Goal: Navigation & Orientation: Find specific page/section

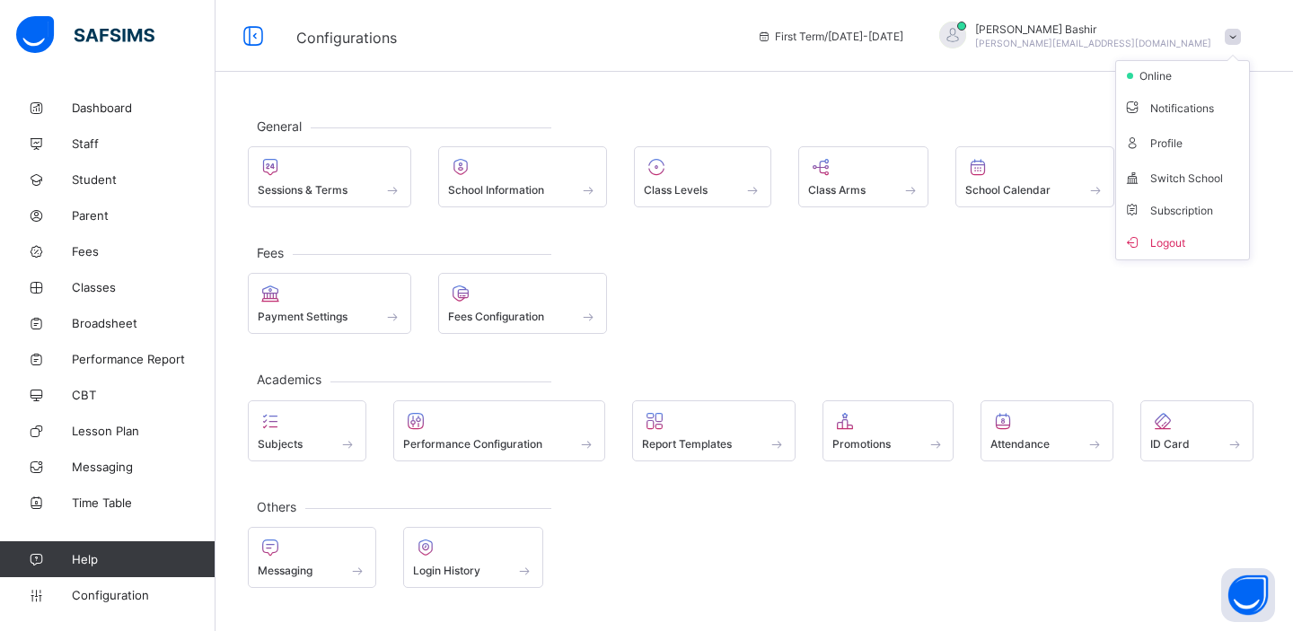
click at [1156, 206] on span "Subscription" at bounding box center [1168, 210] width 90 height 13
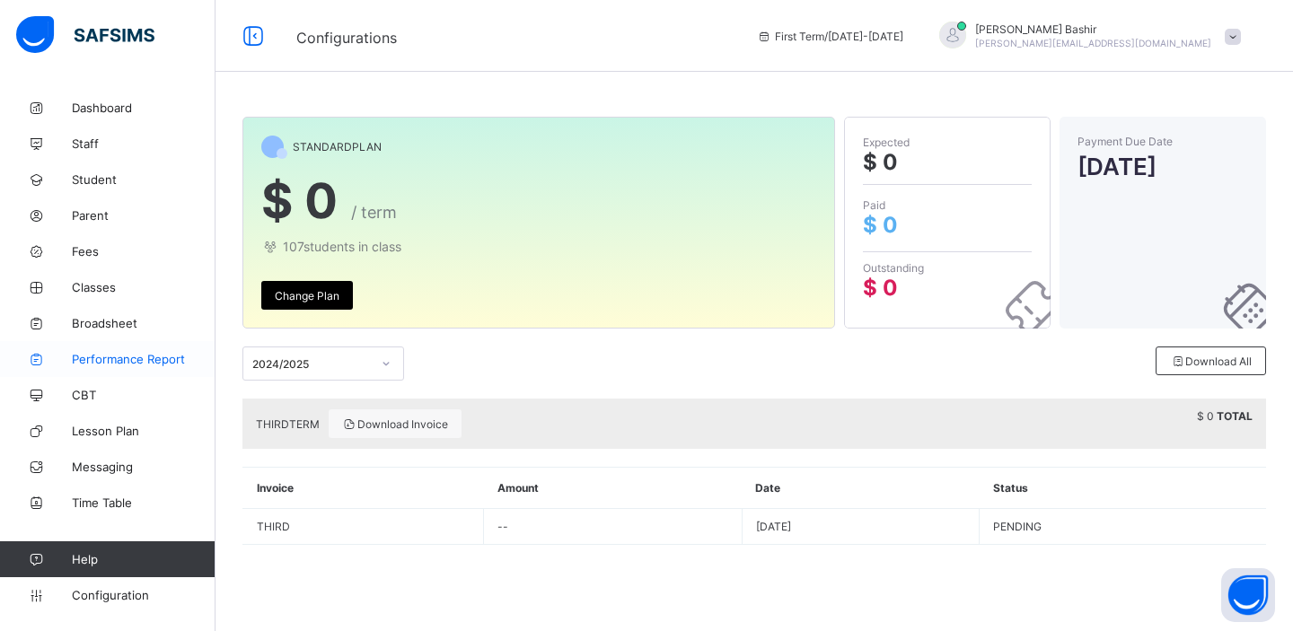
click at [98, 359] on span "Performance Report" at bounding box center [144, 359] width 144 height 14
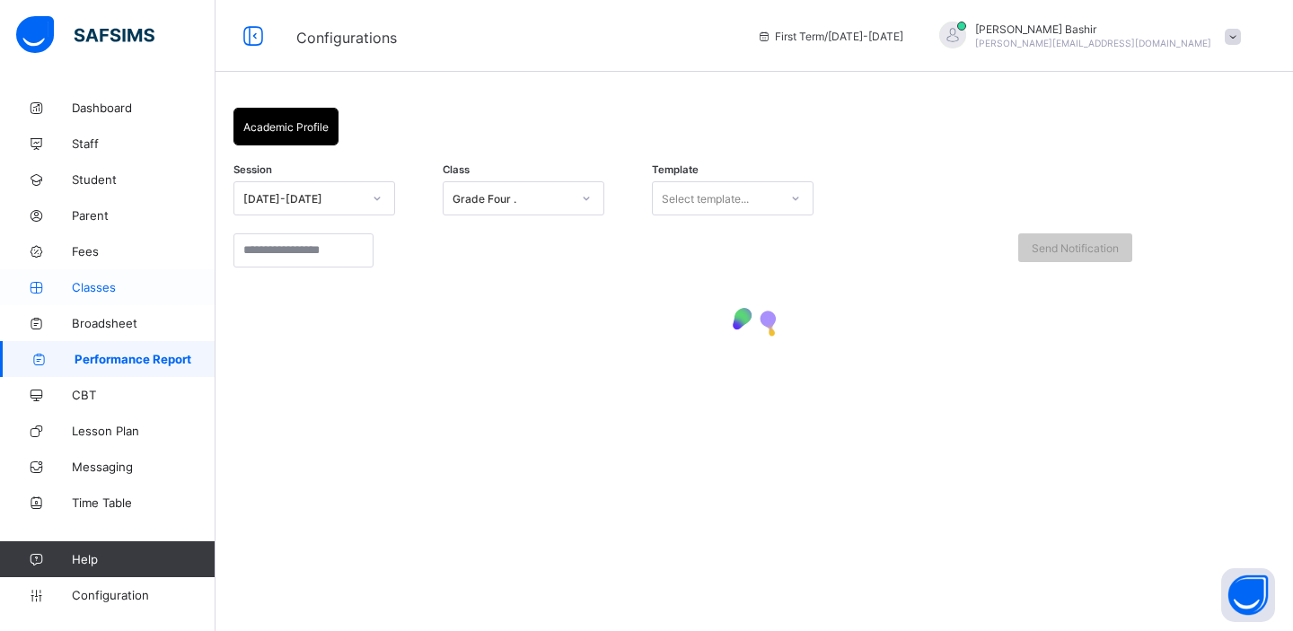
click at [95, 274] on link "Classes" at bounding box center [107, 287] width 215 height 36
